Goal: Find contact information: Find contact information

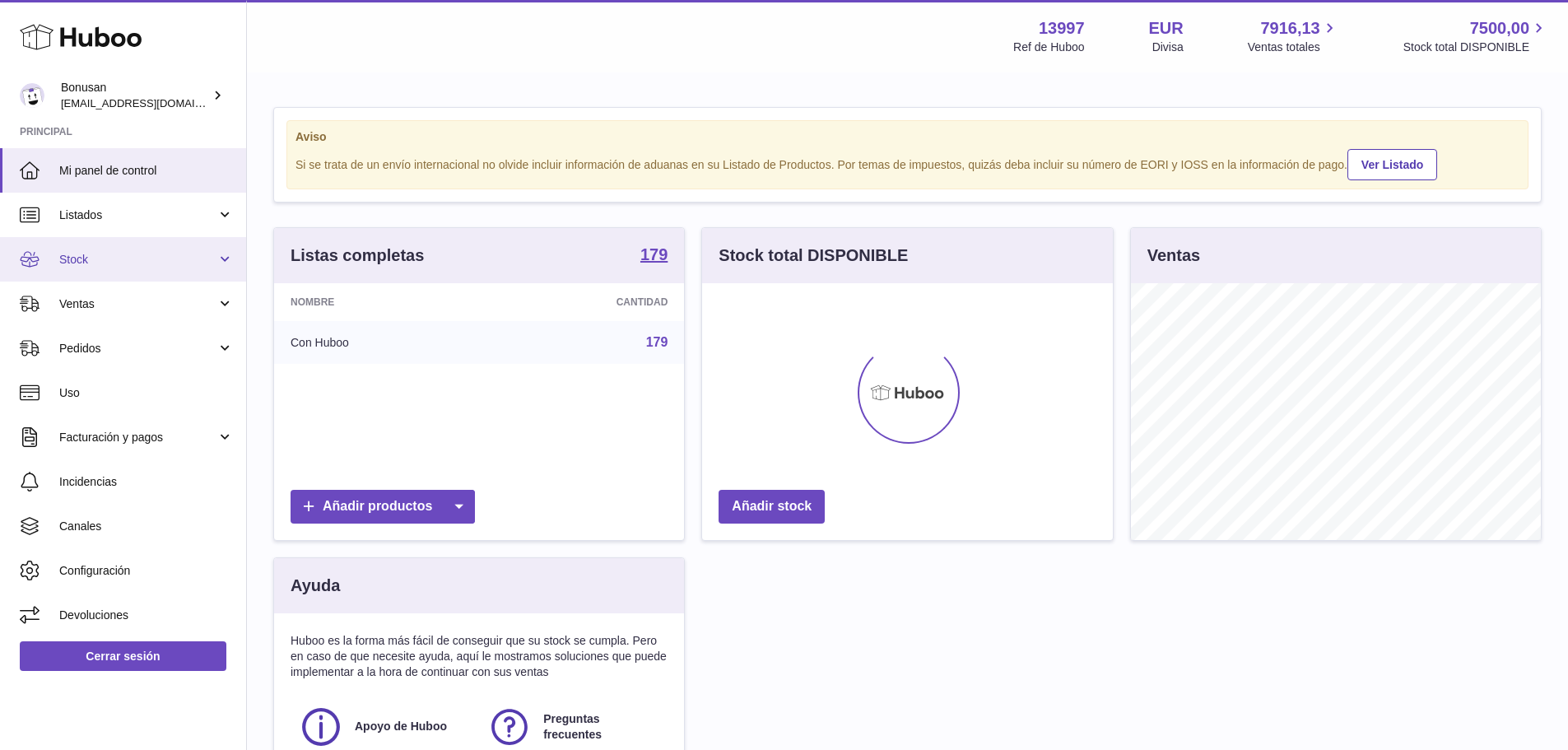
scroll to position [257, 411]
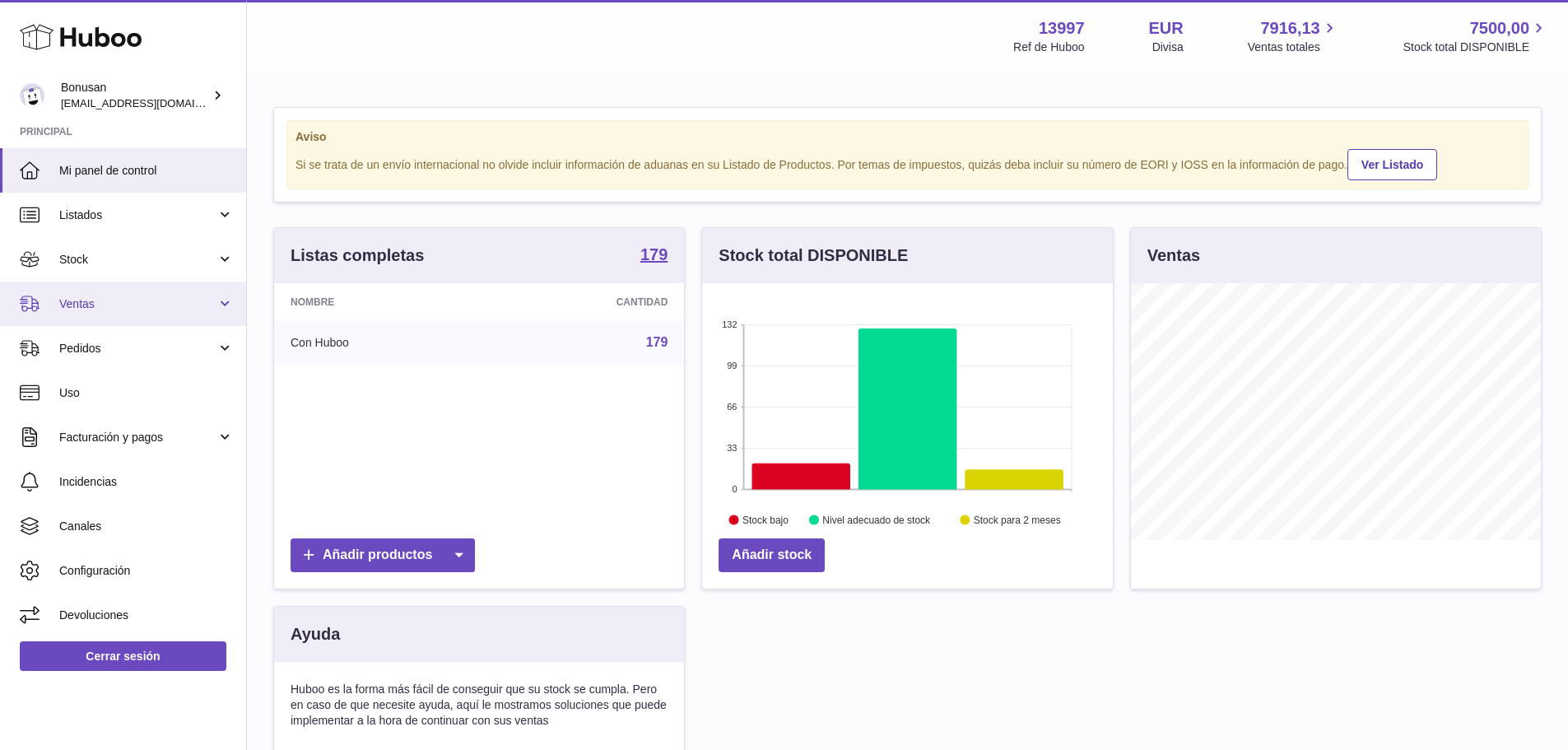
click at [122, 305] on span "Ventas" at bounding box center [138, 304] width 158 height 16
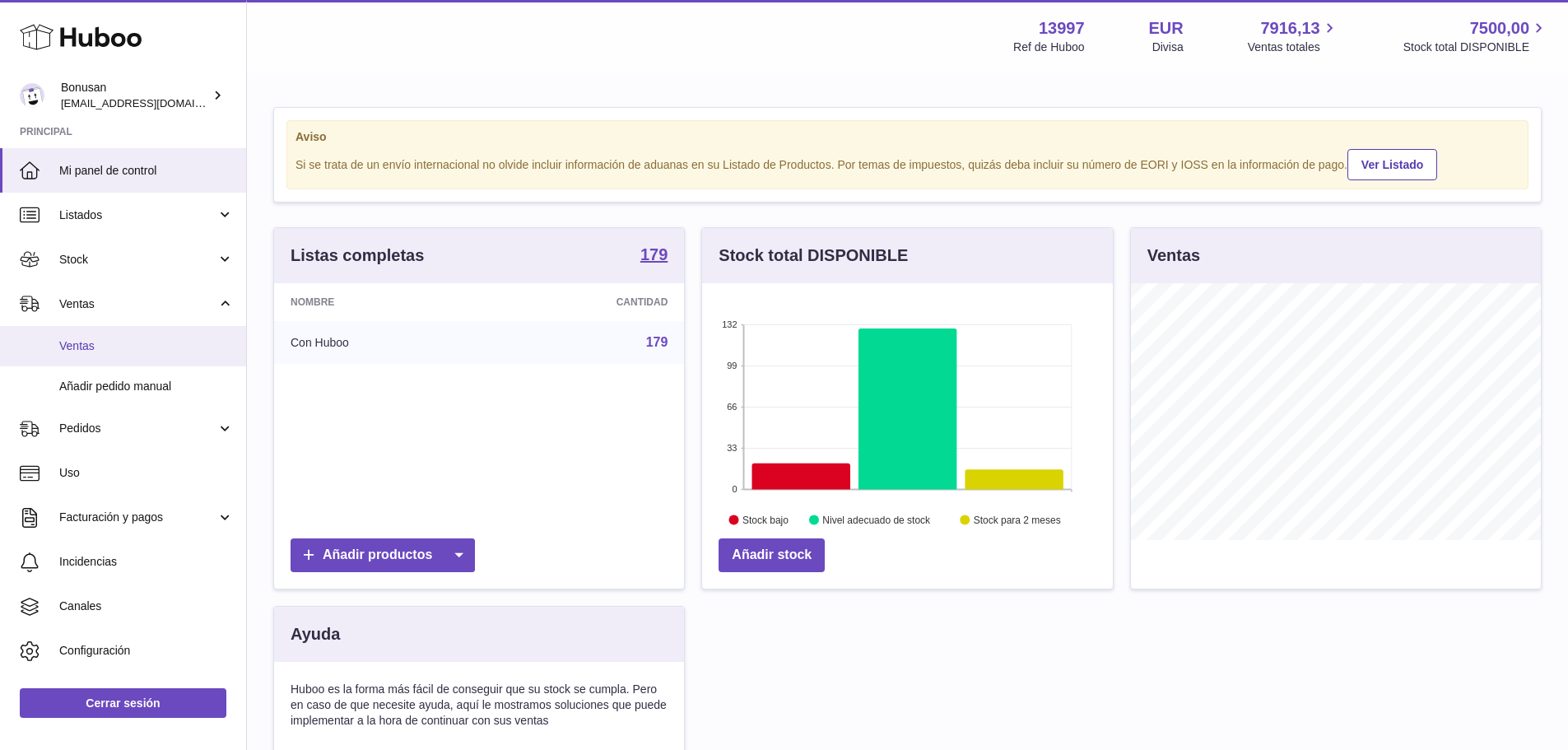
click at [116, 345] on span "Ventas" at bounding box center [146, 346] width 174 height 16
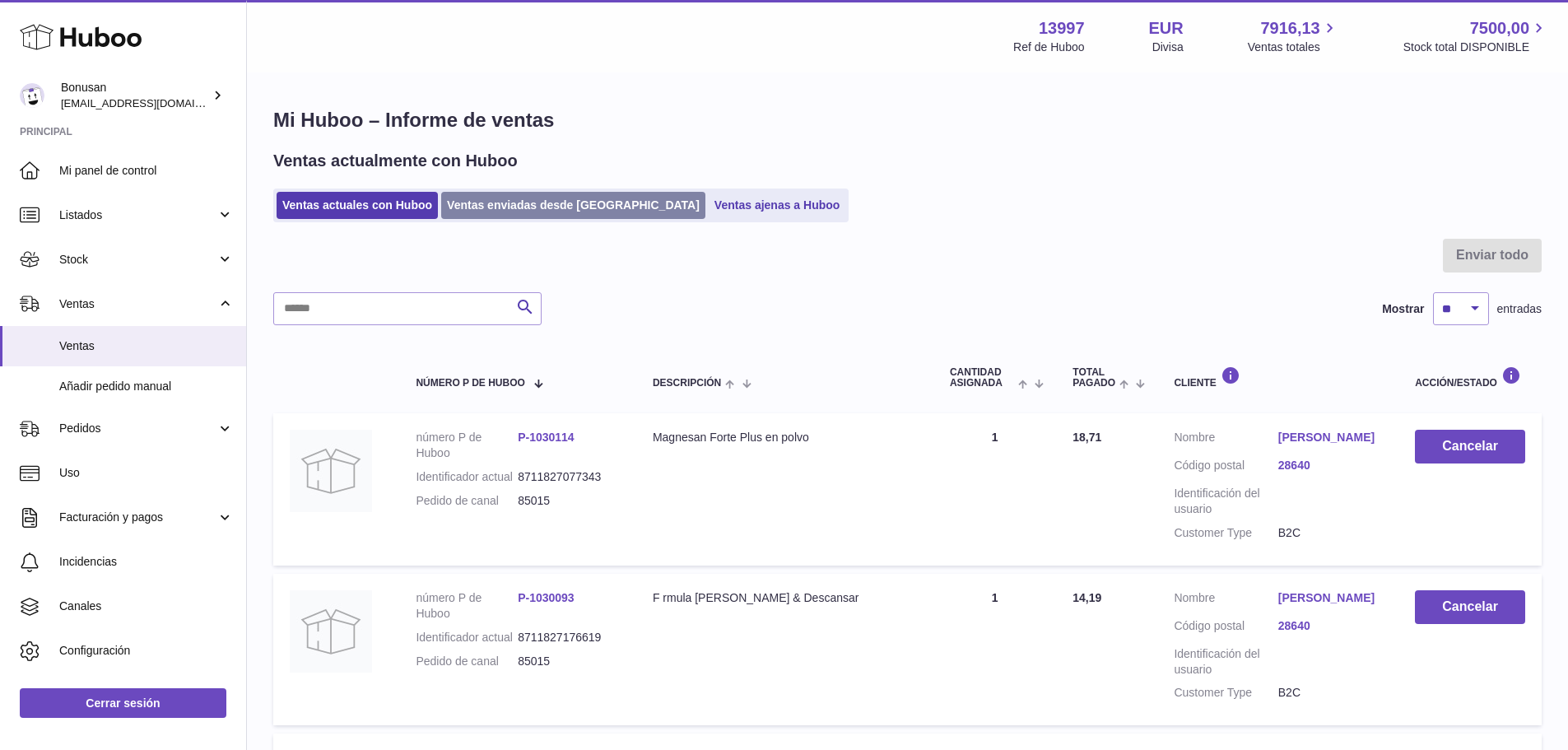
click at [544, 202] on link "Ventas enviadas desde [GEOGRAPHIC_DATA]" at bounding box center [573, 205] width 265 height 27
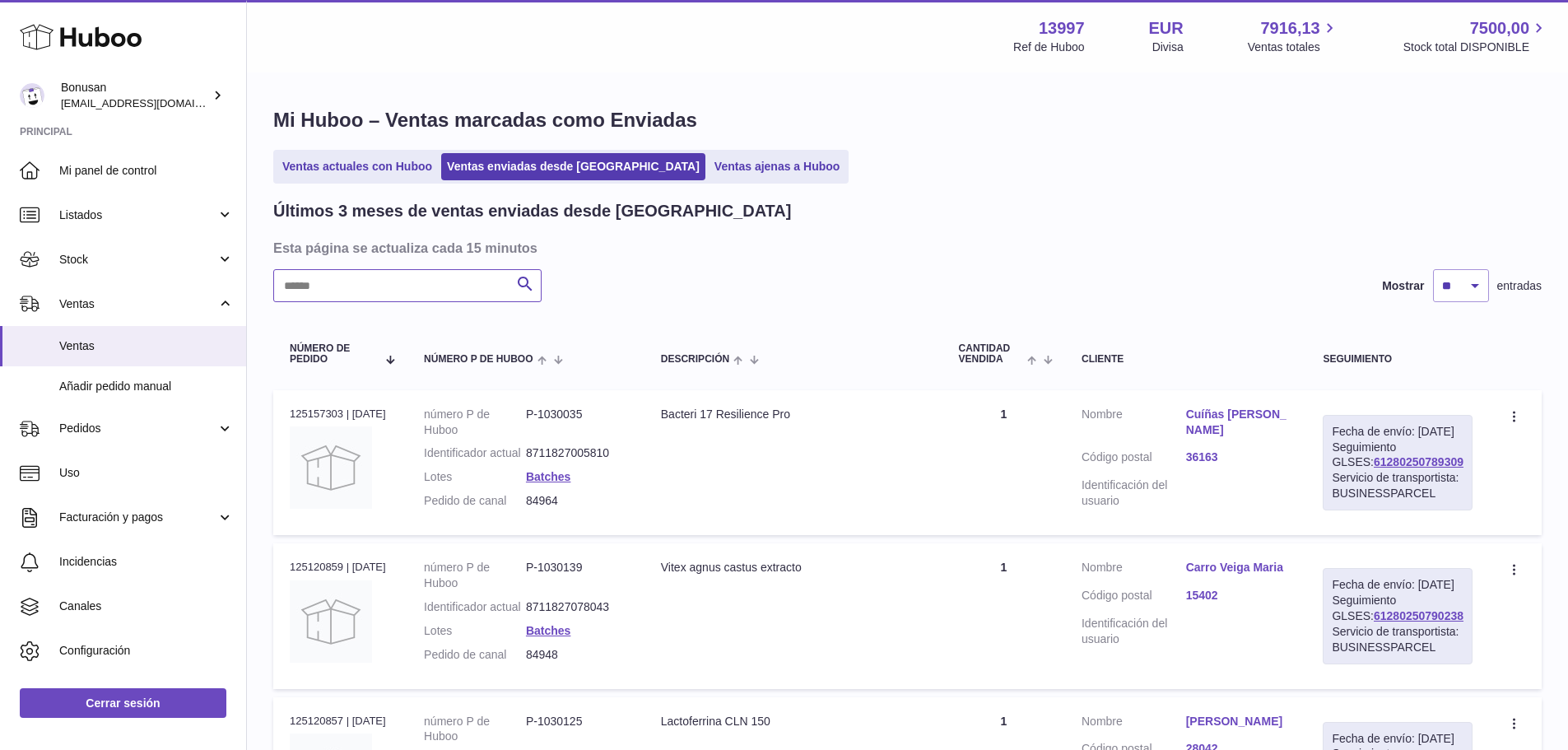
click at [461, 291] on input "text" at bounding box center [407, 285] width 268 height 33
paste input "*****"
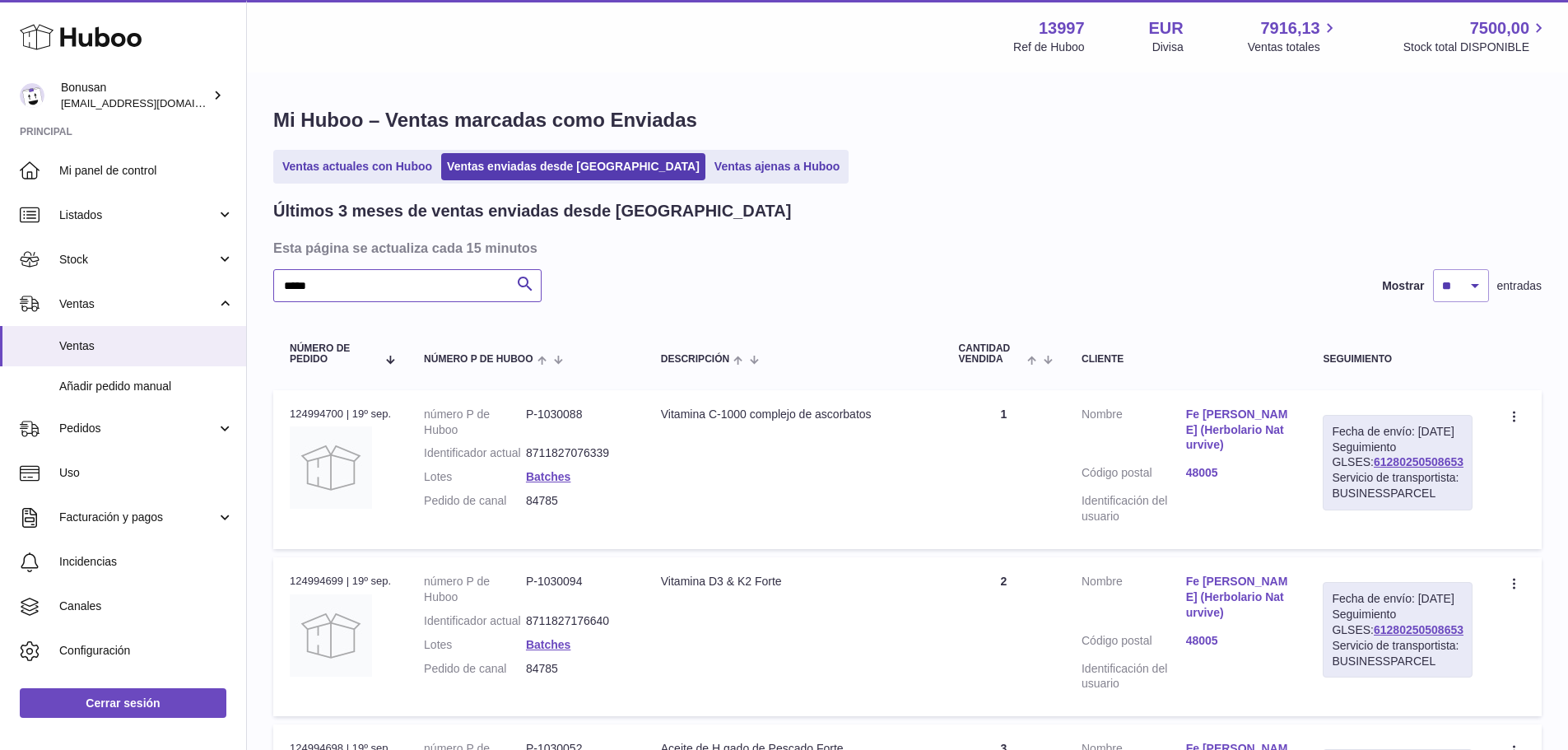
type input "*****"
click at [1273, 409] on link "Fe Rico Lagaron (Herbolario Naturvive)" at bounding box center [1239, 430] width 105 height 47
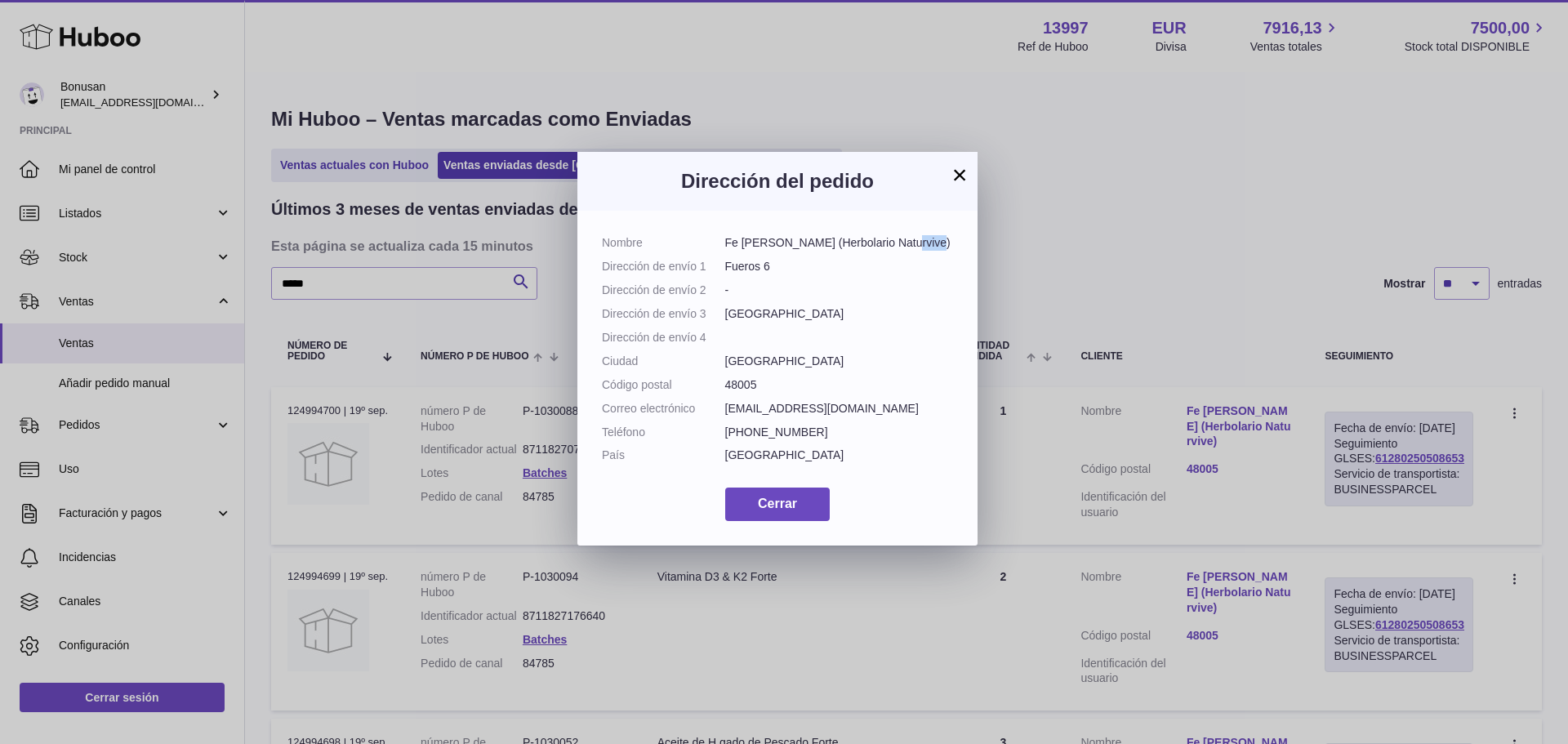
drag, startPoint x: 942, startPoint y: 239, endPoint x: 919, endPoint y: 245, distance: 23.8
click at [918, 241] on dd "Fe Rico Lagaron (Herbolario Naturvive)" at bounding box center [840, 243] width 229 height 16
click at [924, 265] on dd "Fueros 6" at bounding box center [840, 267] width 229 height 16
drag, startPoint x: 939, startPoint y: 244, endPoint x: 821, endPoint y: 245, distance: 118.0
click at [821, 245] on dd "Fe Rico Lagaron (Herbolario Naturvive)" at bounding box center [840, 243] width 229 height 16
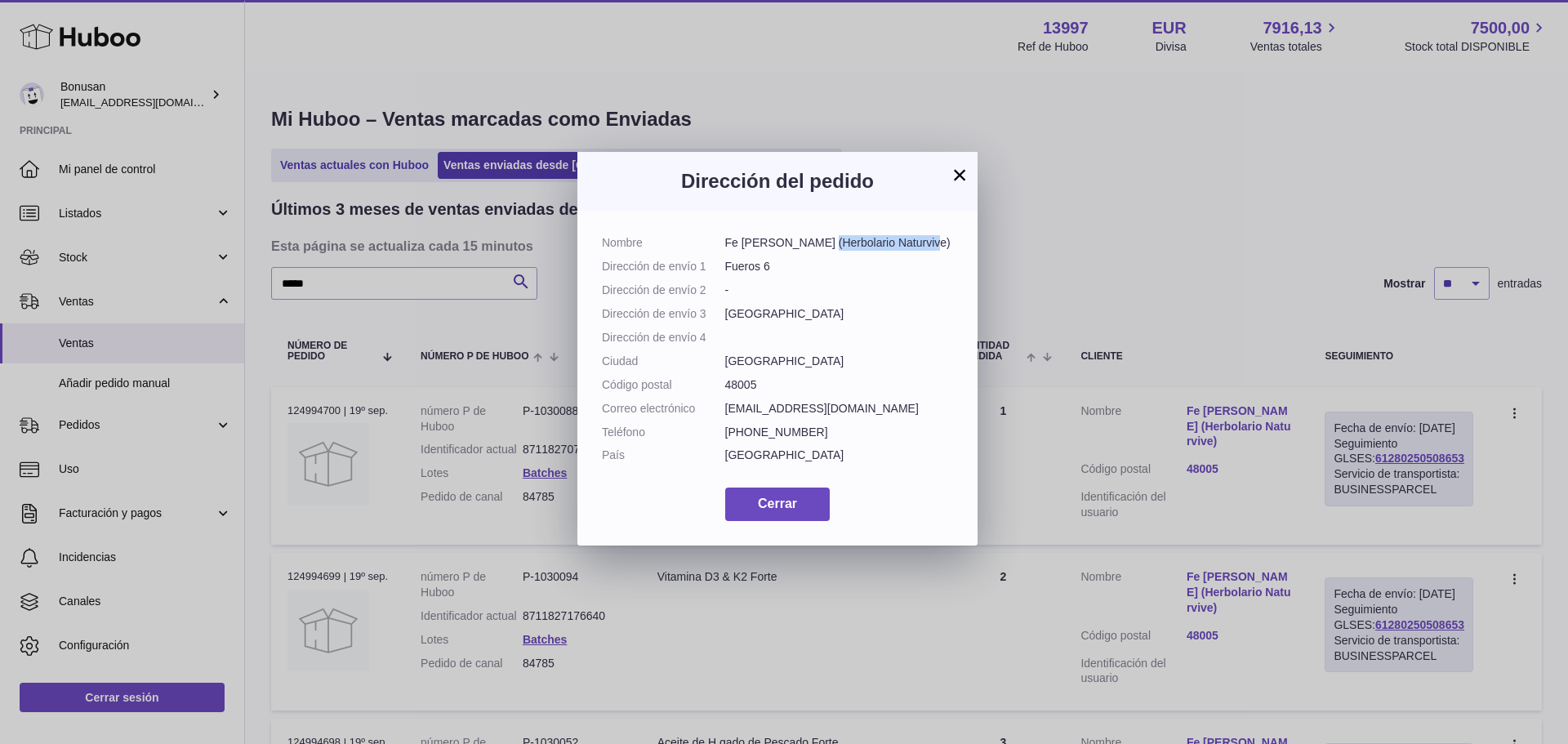
copy dd "Herbolario Naturvive"
drag, startPoint x: 804, startPoint y: 239, endPoint x: 724, endPoint y: 244, distance: 80.2
click at [725, 244] on dd "Fe Rico Lagaron (Herbolario Naturvive)" at bounding box center [840, 243] width 229 height 16
copy dd "Fe Rico Lagaron"
drag, startPoint x: 774, startPoint y: 267, endPoint x: 725, endPoint y: 265, distance: 49.0
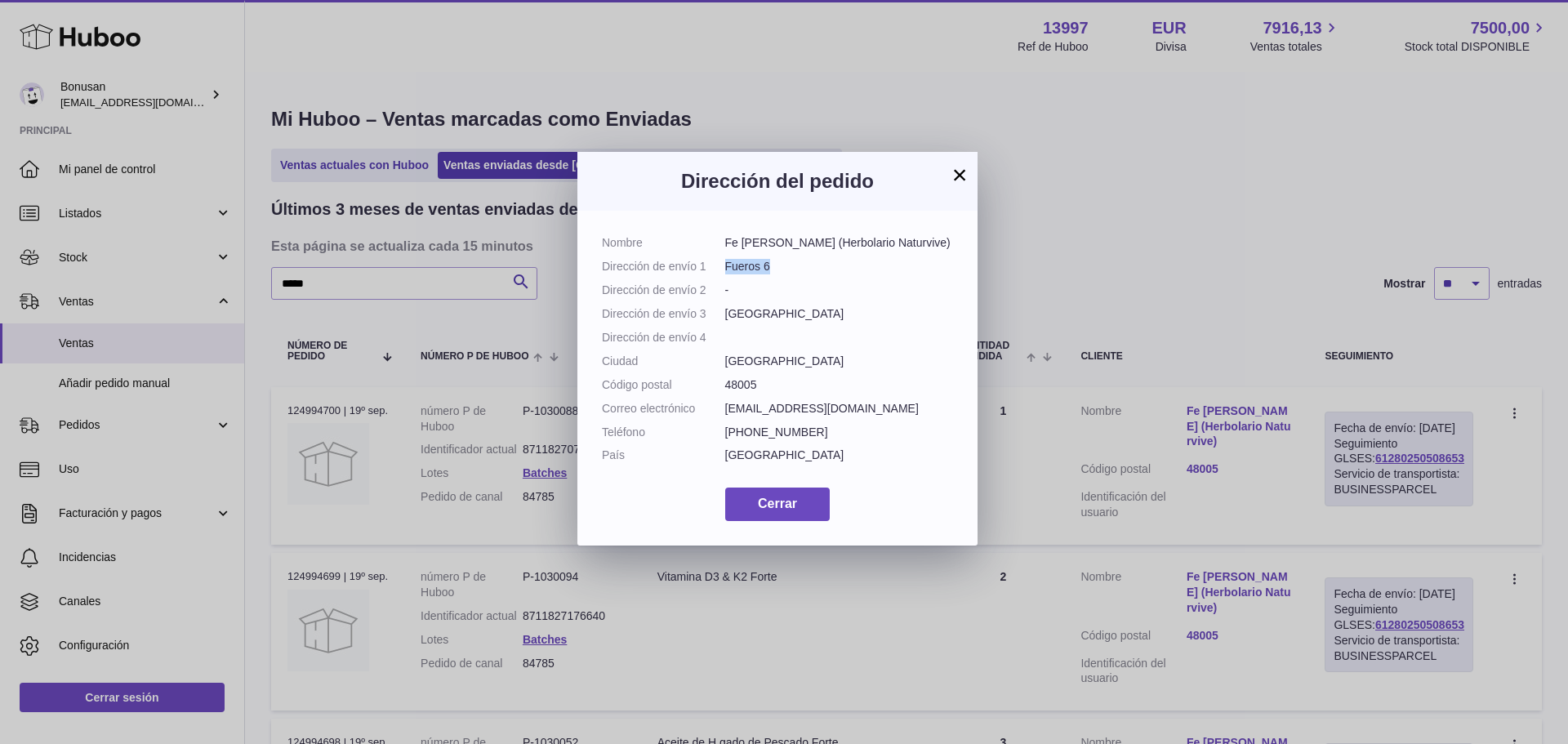
click at [725, 265] on dd "Fueros 6" at bounding box center [840, 267] width 229 height 16
copy dd "Fueros 6"
drag, startPoint x: 848, startPoint y: 453, endPoint x: 724, endPoint y: 455, distance: 124.0
click at [724, 455] on dl "Nombre Fe Rico Lagaron (Herbolario Naturvive) Dirección de envío 1 Fueros 6 Dir…" at bounding box center [777, 353] width 351 height 236
copy dl "Correo electrónico fe_rico@hotmail.com"
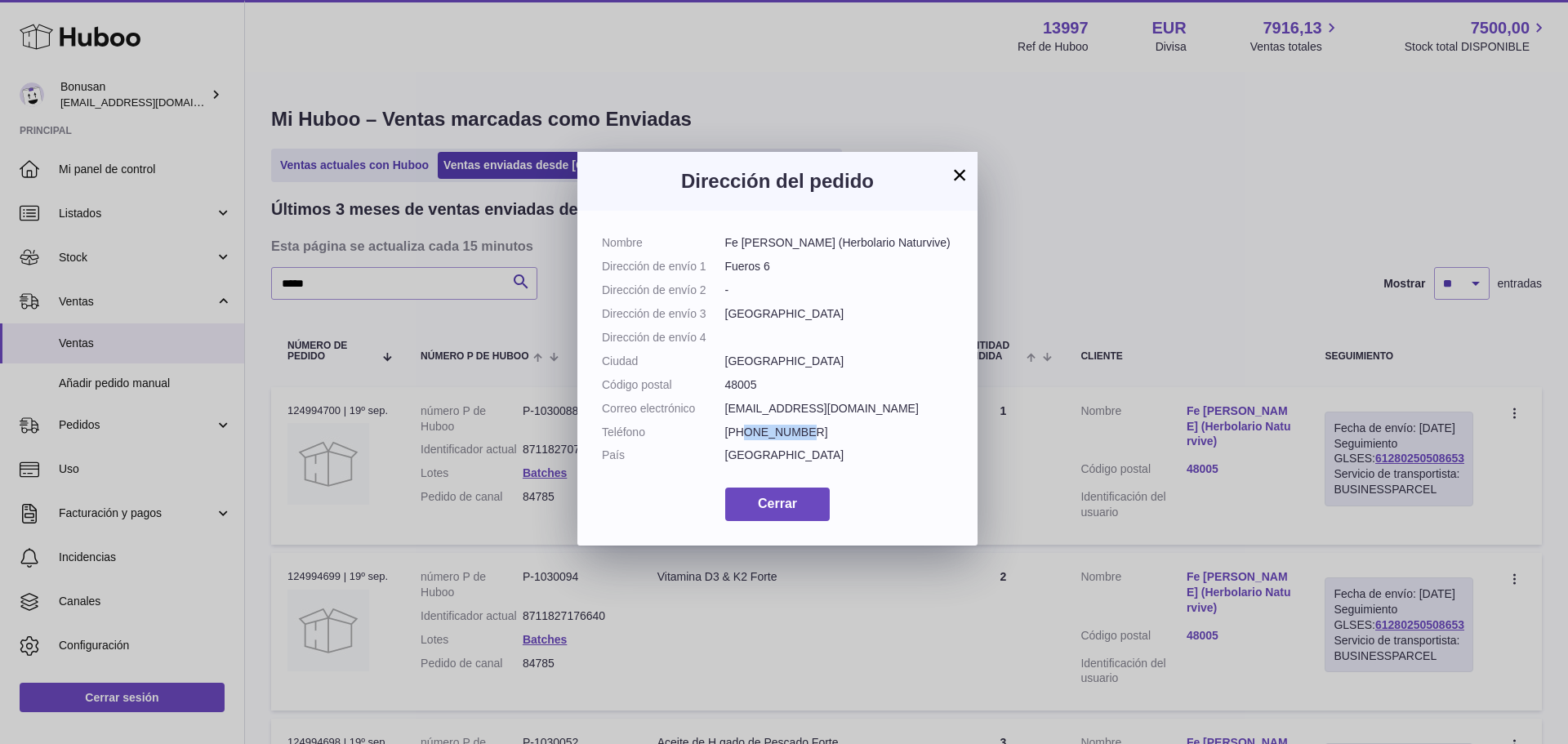
drag, startPoint x: 781, startPoint y: 478, endPoint x: 747, endPoint y: 480, distance: 34.1
click at [747, 440] on dd "+34626374643" at bounding box center [840, 432] width 229 height 16
copy dd "626374643"
